Goal: Entertainment & Leisure: Consume media (video, audio)

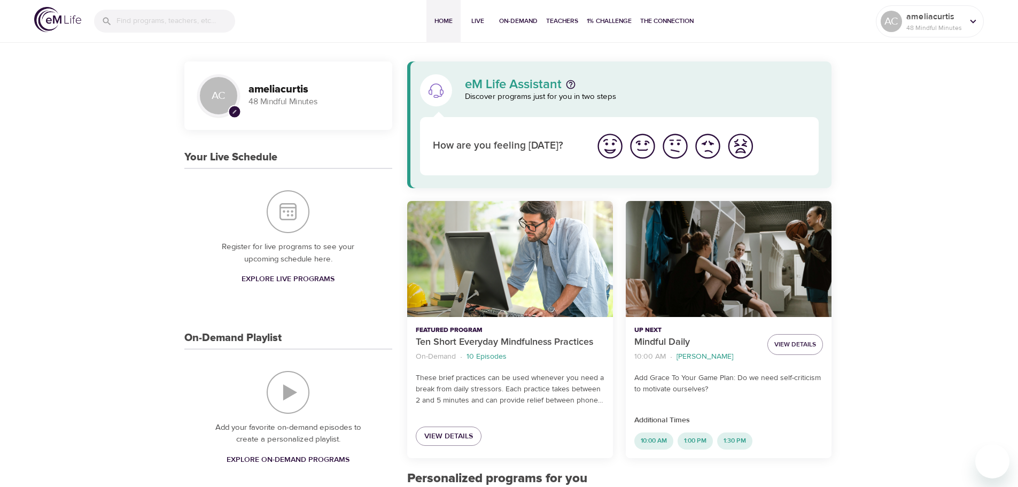
click at [298, 391] on img "On-Demand Playlist" at bounding box center [288, 392] width 43 height 43
click at [295, 398] on img "On-Demand Playlist" at bounding box center [288, 392] width 43 height 43
click at [276, 458] on span "Explore On-Demand Programs" at bounding box center [287, 459] width 123 height 13
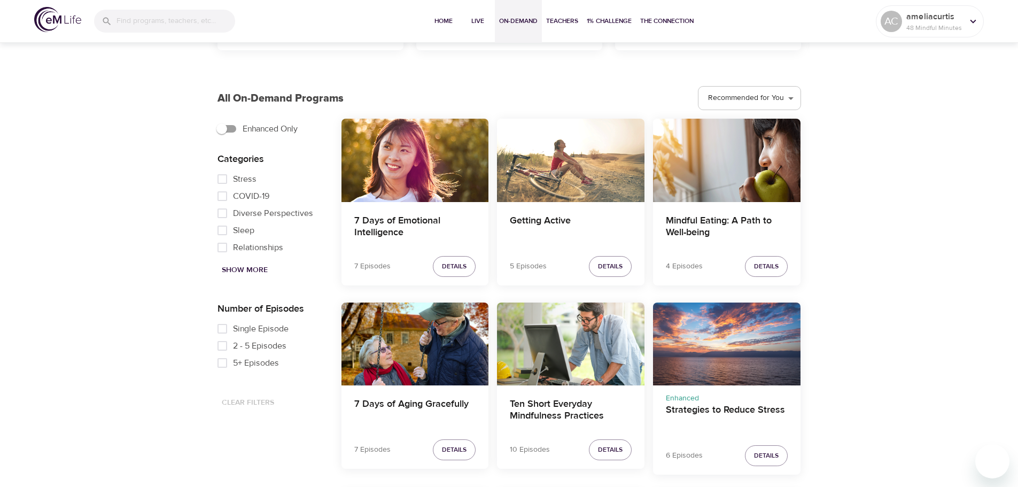
scroll to position [534, 0]
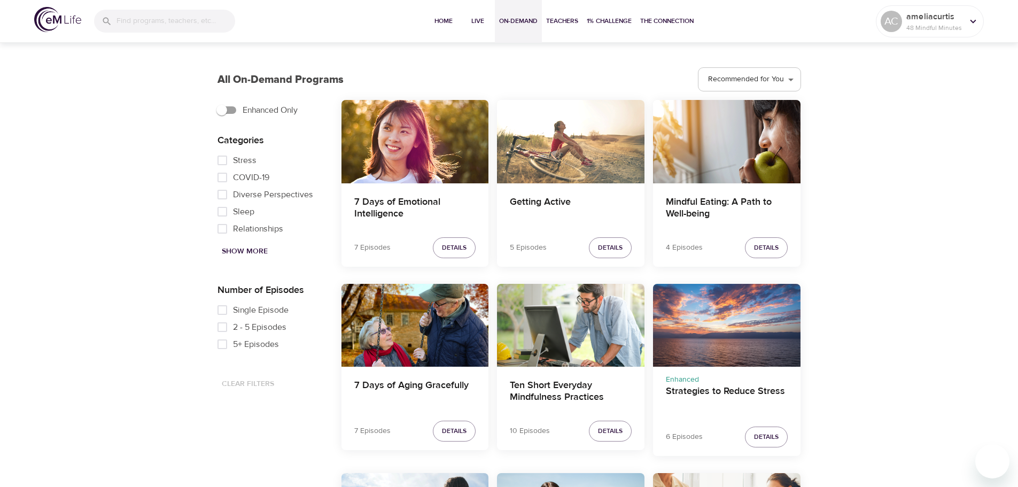
click at [241, 249] on span "Show More" at bounding box center [245, 251] width 46 height 13
click at [246, 205] on span "Relaxation" at bounding box center [252, 198] width 39 height 13
click at [233, 207] on input "Relaxation" at bounding box center [222, 198] width 21 height 17
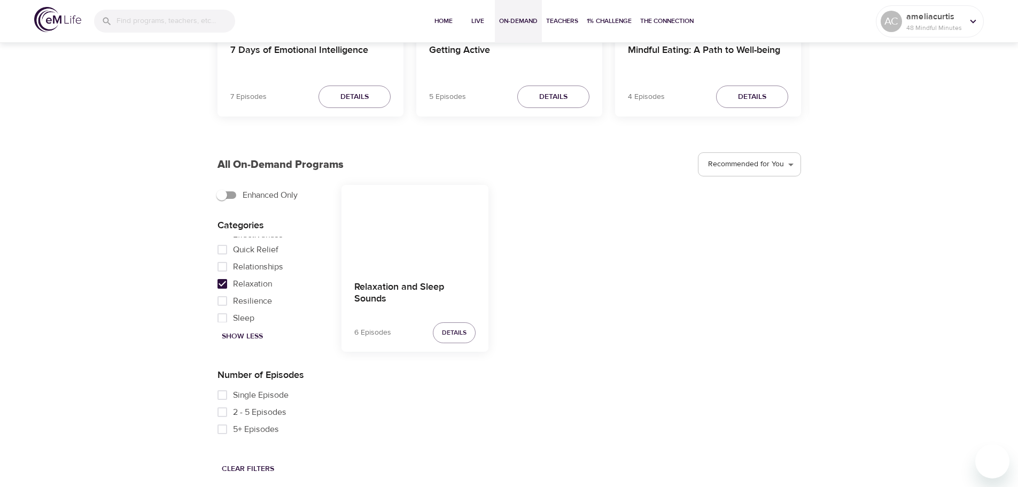
scroll to position [449, 0]
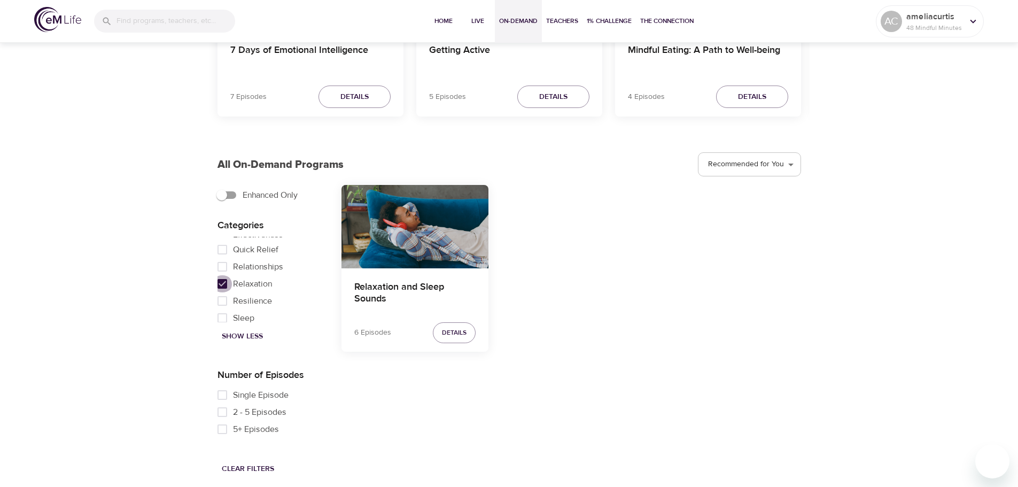
click at [225, 284] on input "Relaxation" at bounding box center [222, 283] width 21 height 17
checkbox input "false"
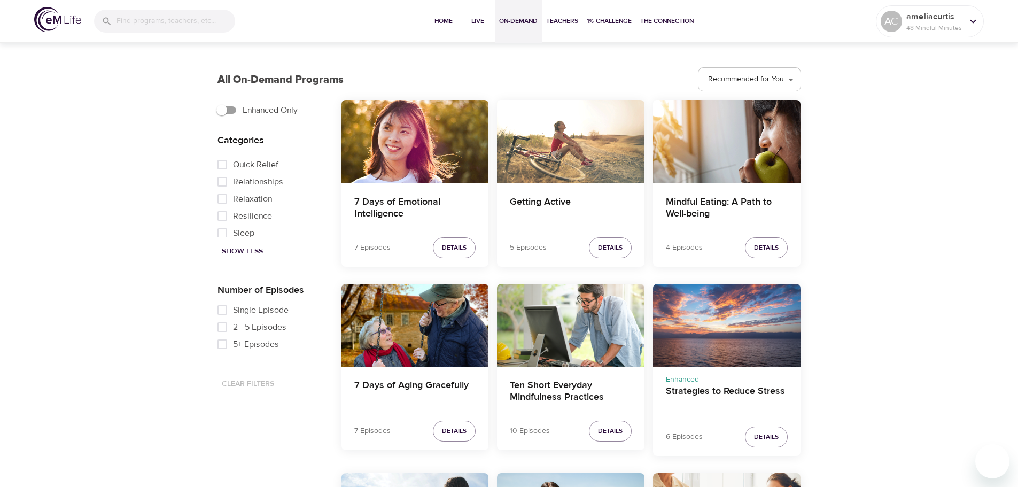
click at [224, 290] on p "Number of Episodes" at bounding box center [270, 290] width 107 height 14
click at [263, 343] on span "5+ Episodes" at bounding box center [256, 344] width 46 height 13
click at [233, 343] on input "5+ Episodes" at bounding box center [222, 343] width 21 height 17
checkbox input "true"
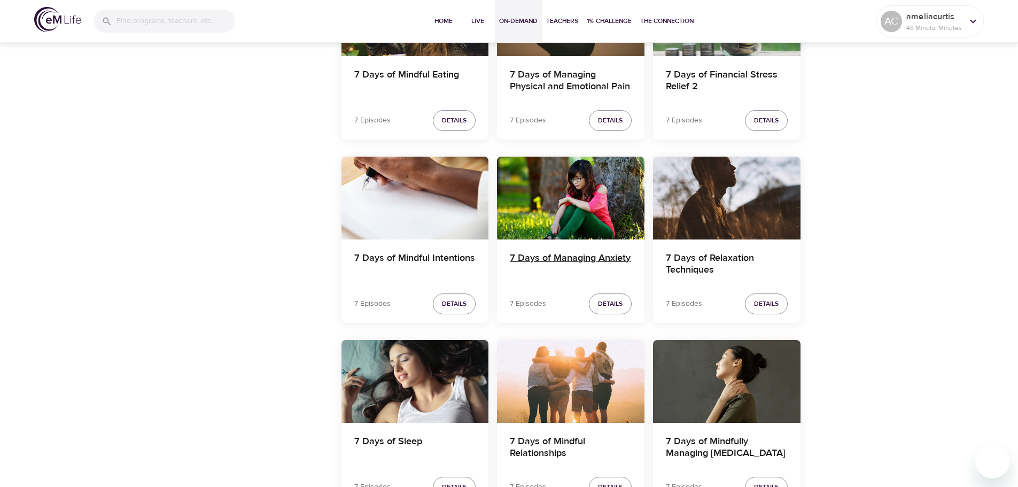
scroll to position [1602, 0]
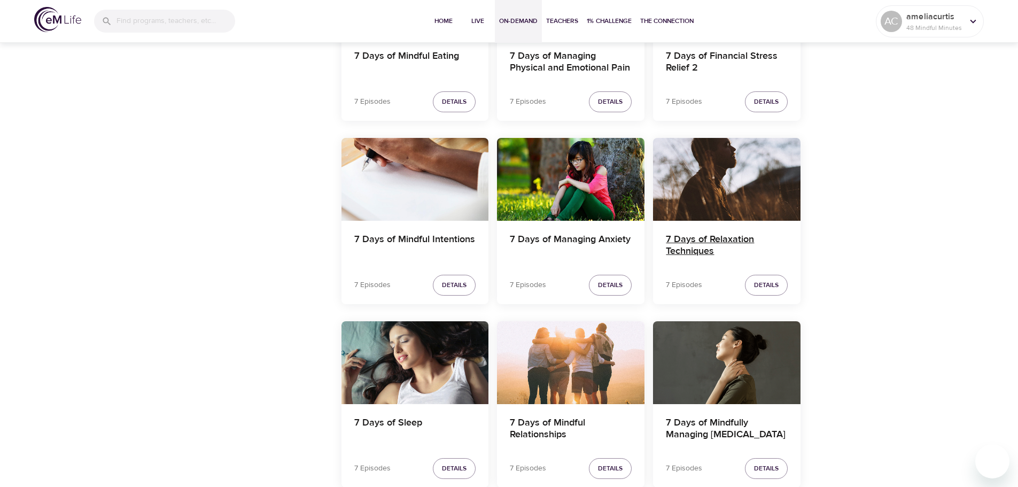
click at [685, 246] on h4 "7 Days of Relaxation Techniques" at bounding box center [727, 246] width 122 height 26
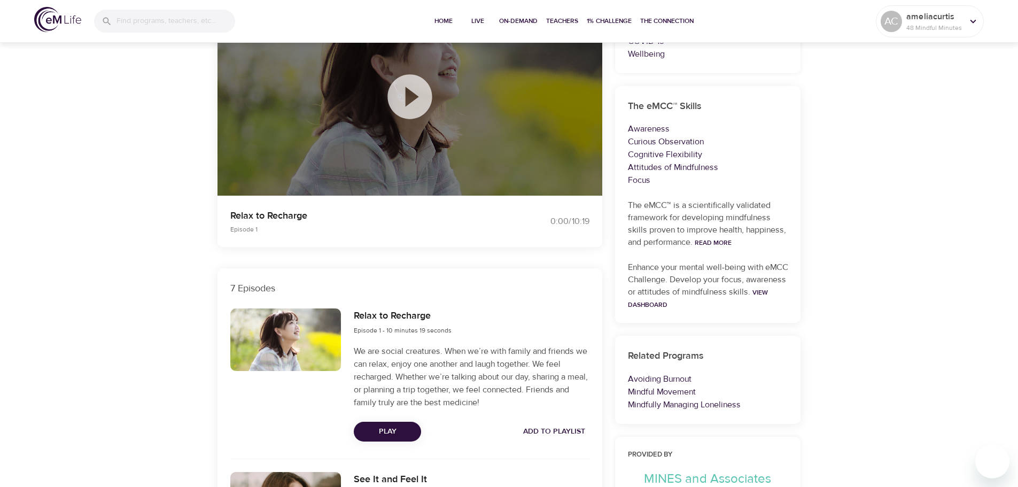
scroll to position [136, 0]
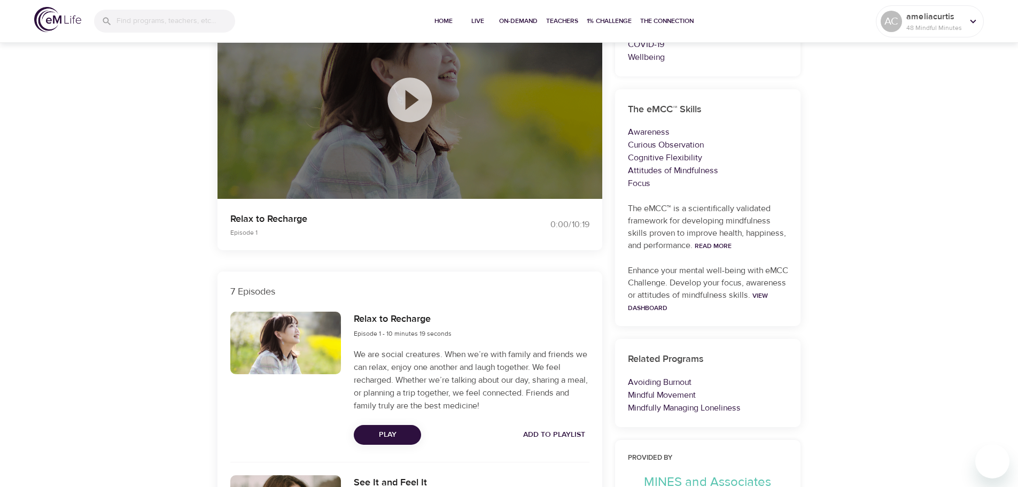
click at [415, 100] on icon at bounding box center [409, 99] width 53 height 53
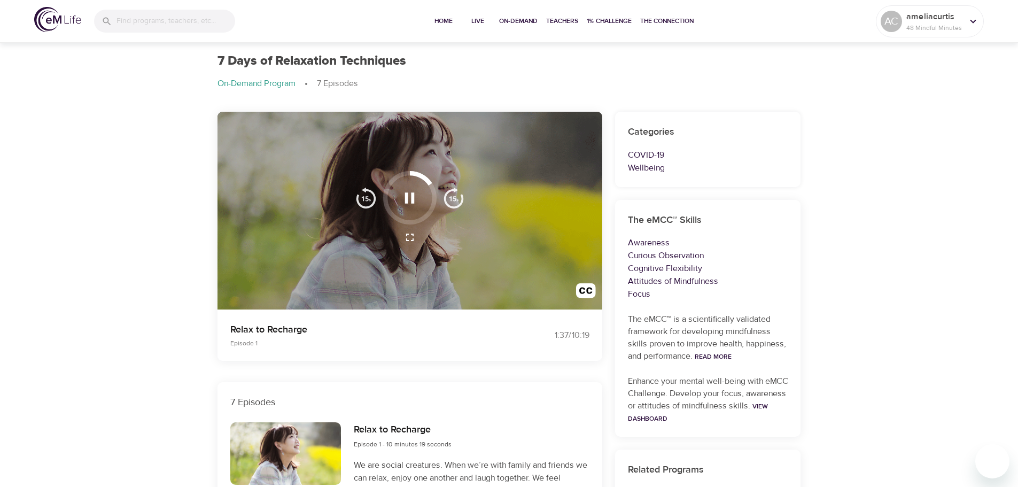
scroll to position [0, 0]
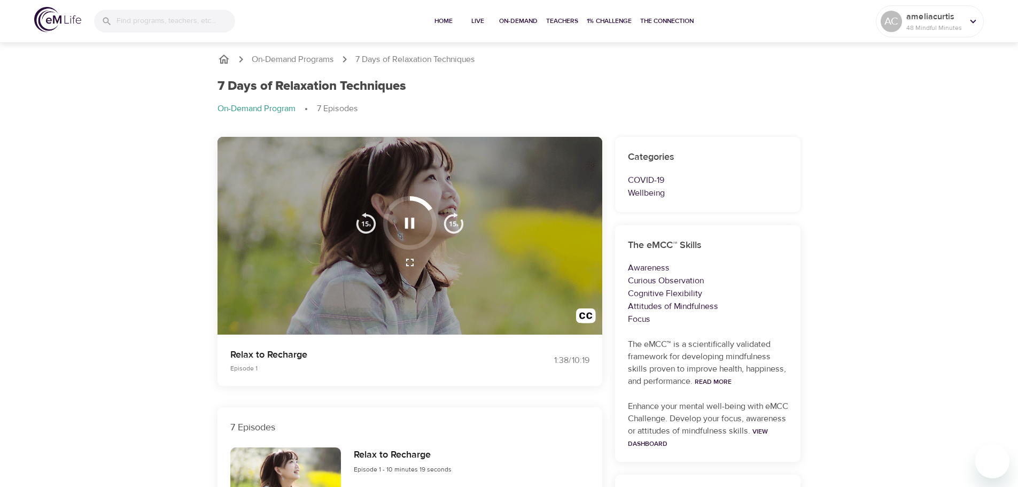
click at [411, 220] on icon "button" at bounding box center [409, 223] width 19 height 19
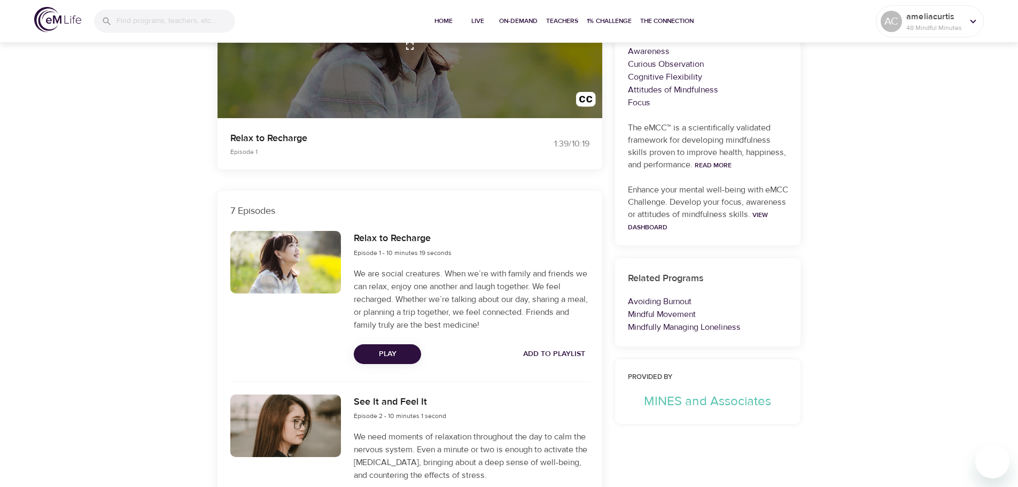
scroll to position [267, 0]
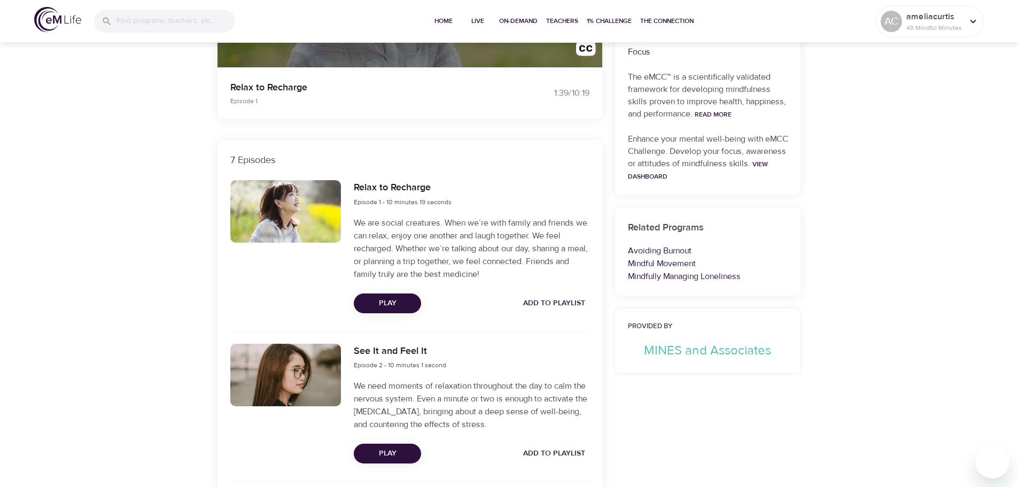
click at [377, 449] on span "Play" at bounding box center [387, 453] width 50 height 13
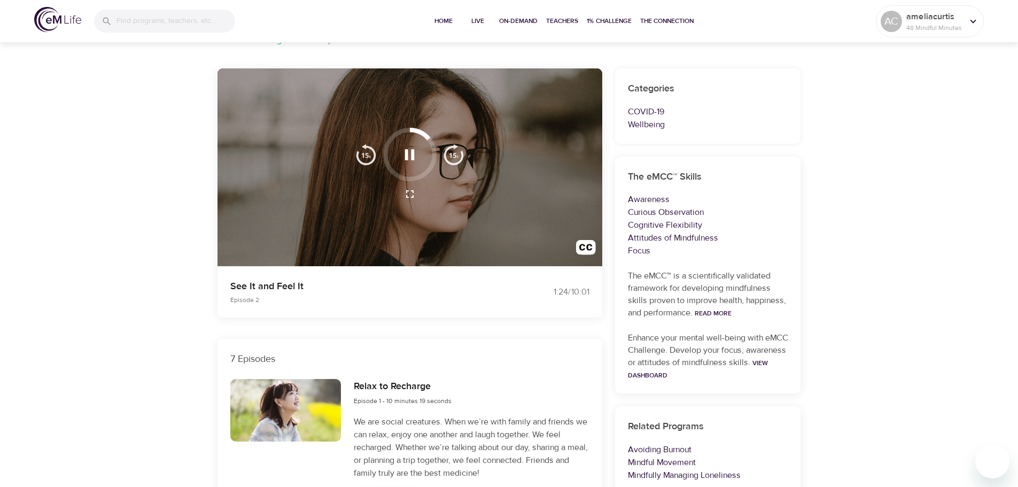
scroll to position [0, 0]
